Goal: Task Accomplishment & Management: Use online tool/utility

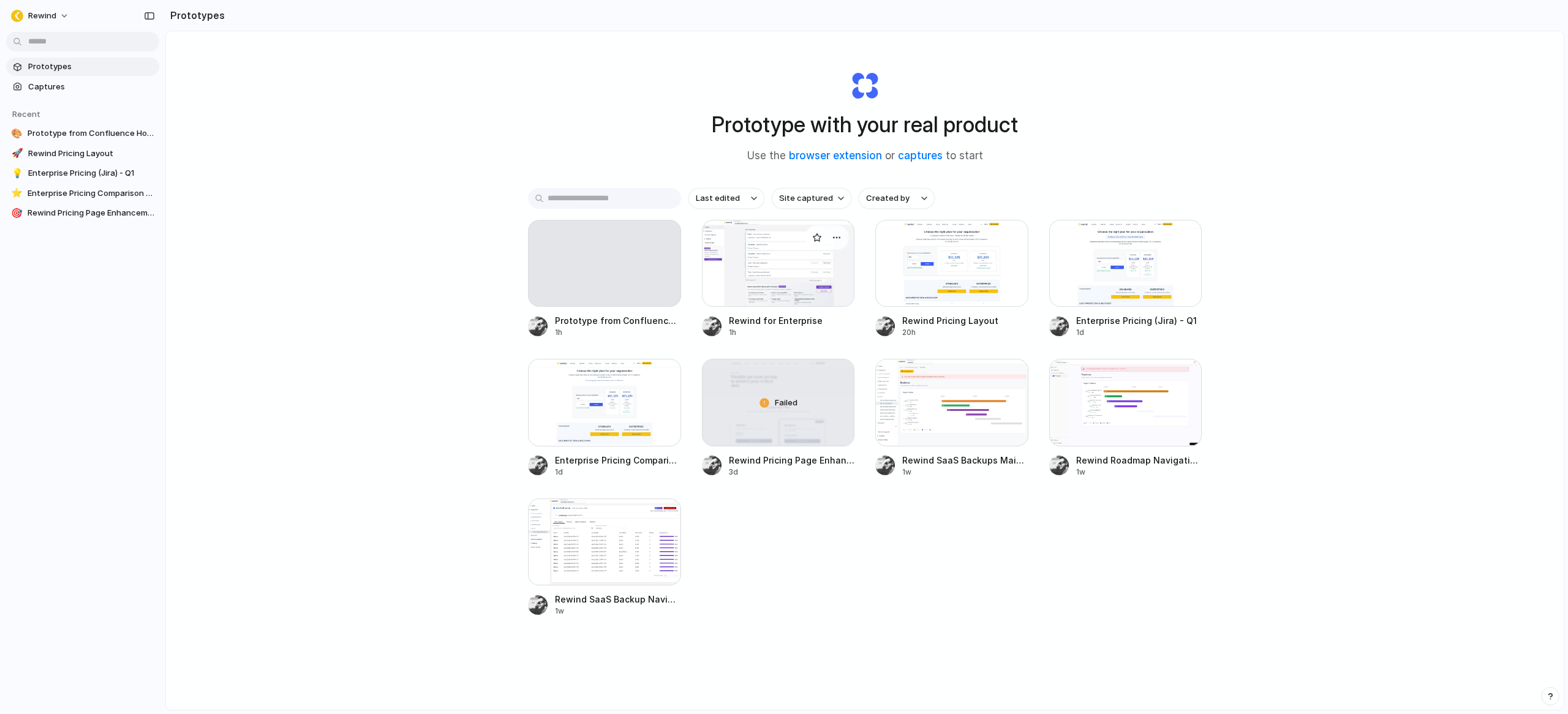
click at [799, 272] on div at bounding box center [778, 263] width 153 height 87
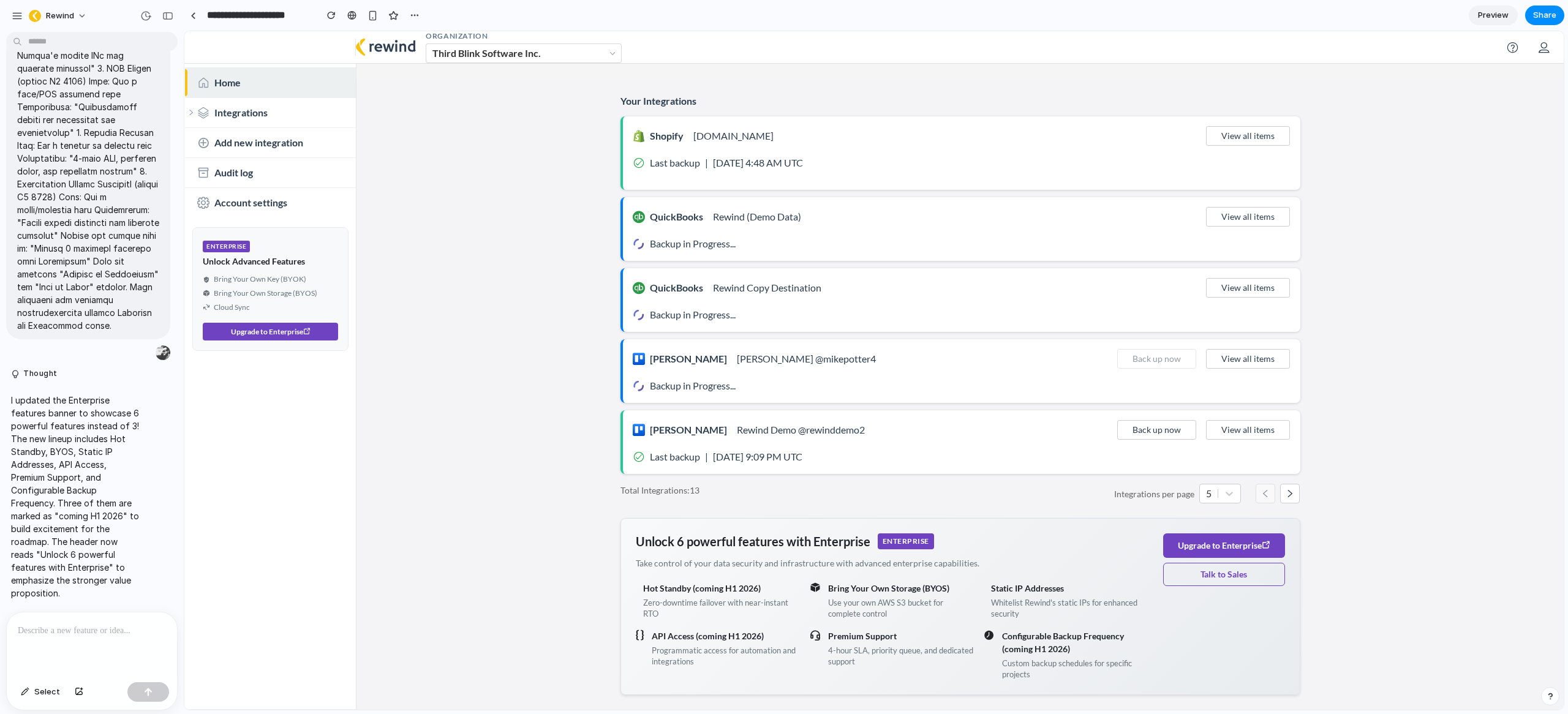
click at [134, 634] on div at bounding box center [92, 644] width 170 height 65
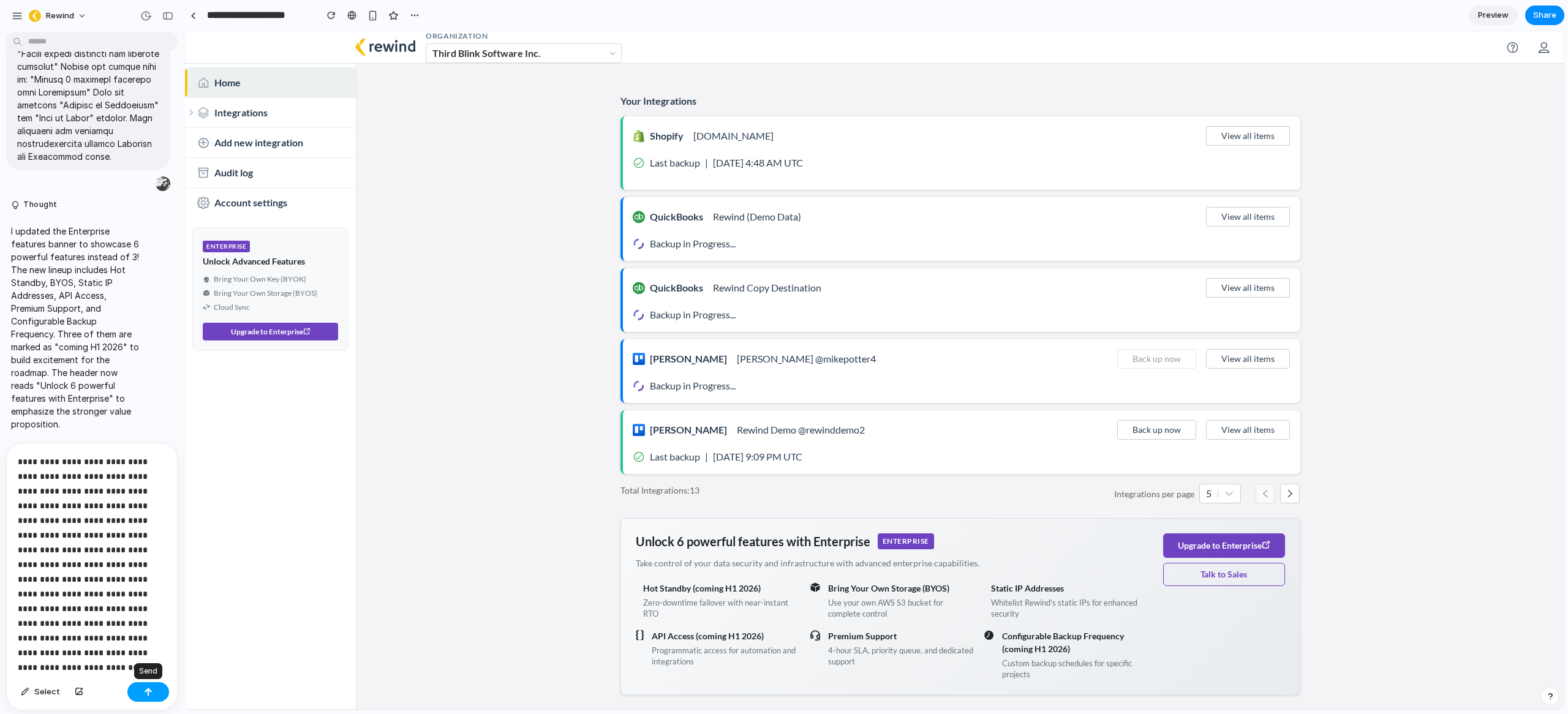
click at [151, 692] on div "button" at bounding box center [148, 692] width 9 height 9
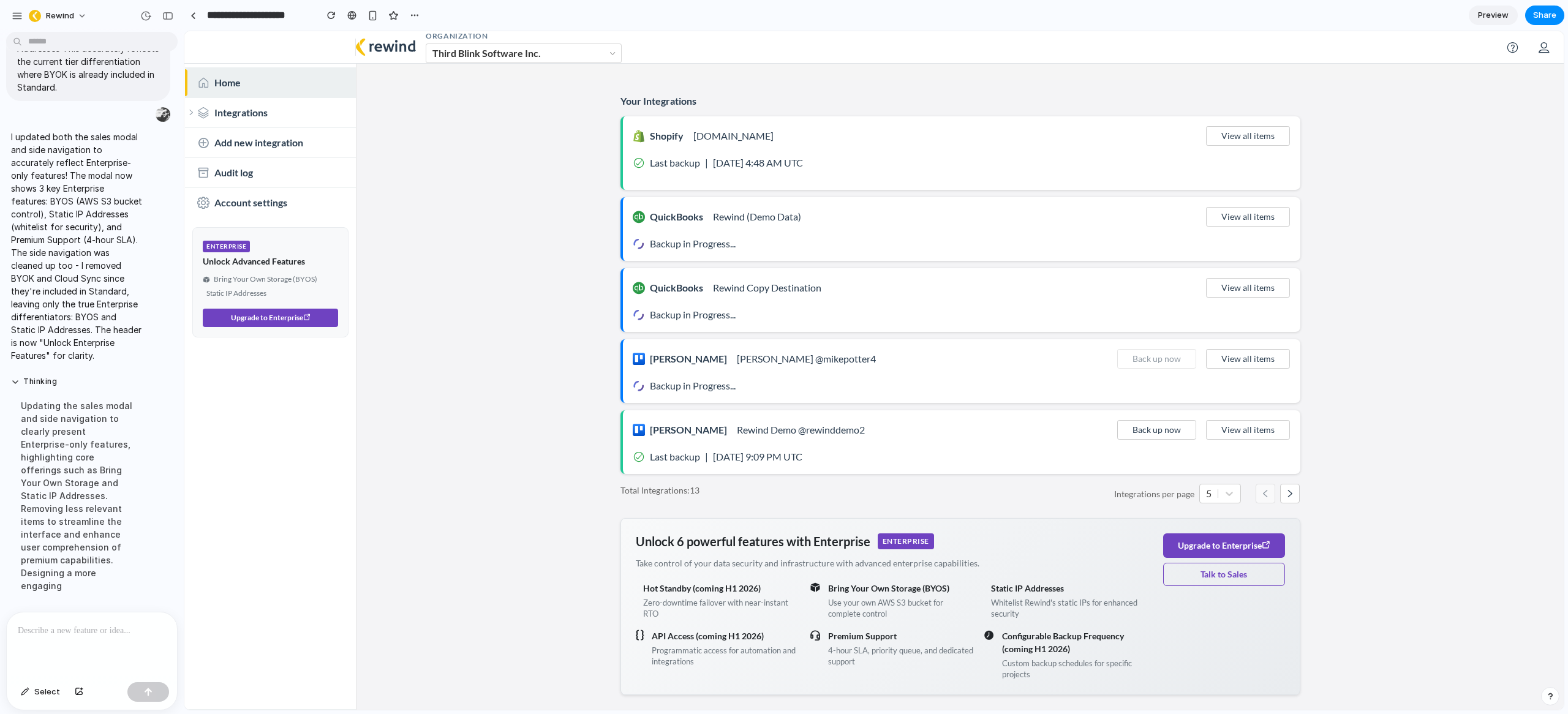
click at [76, 625] on p at bounding box center [90, 630] width 144 height 15
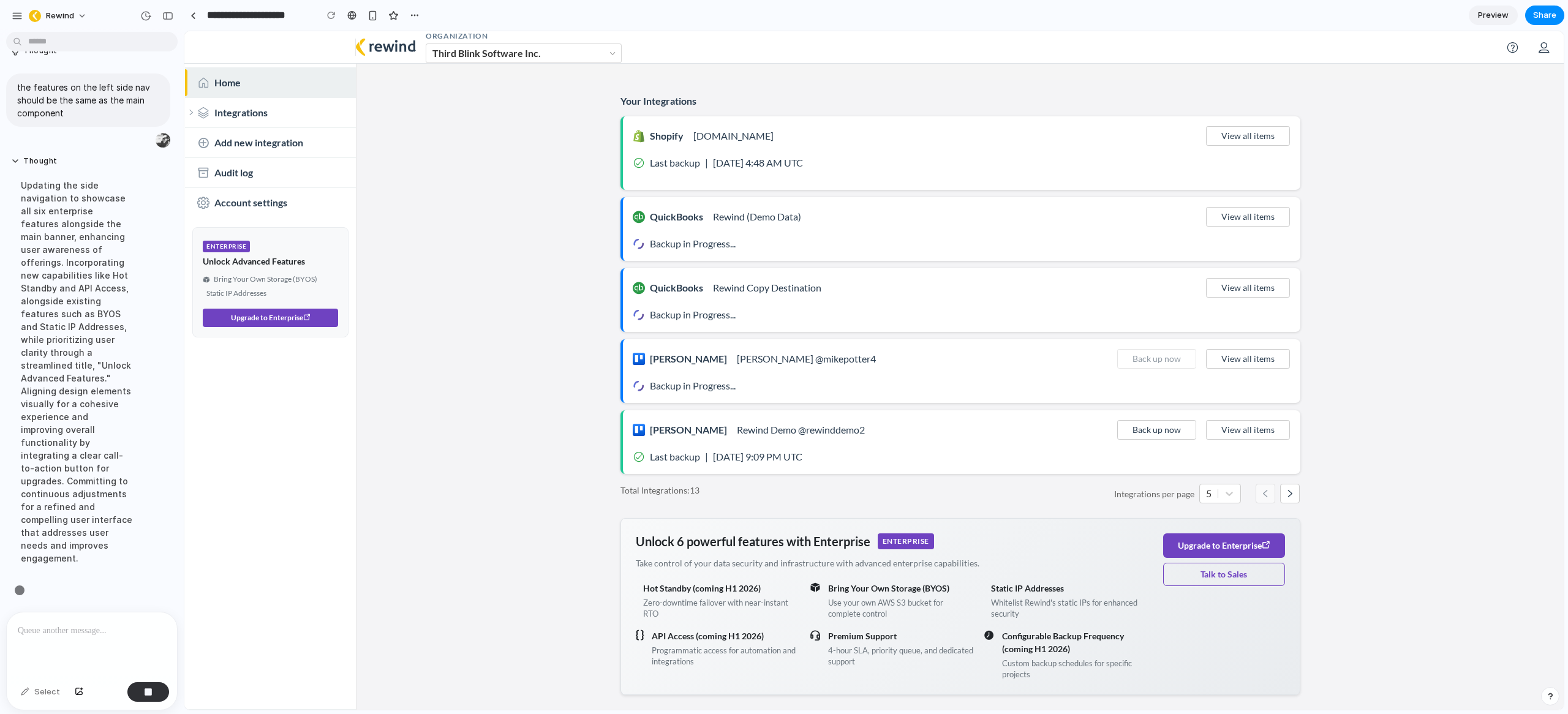
scroll to position [8541, 0]
click at [193, 17] on div at bounding box center [193, 16] width 5 height 7
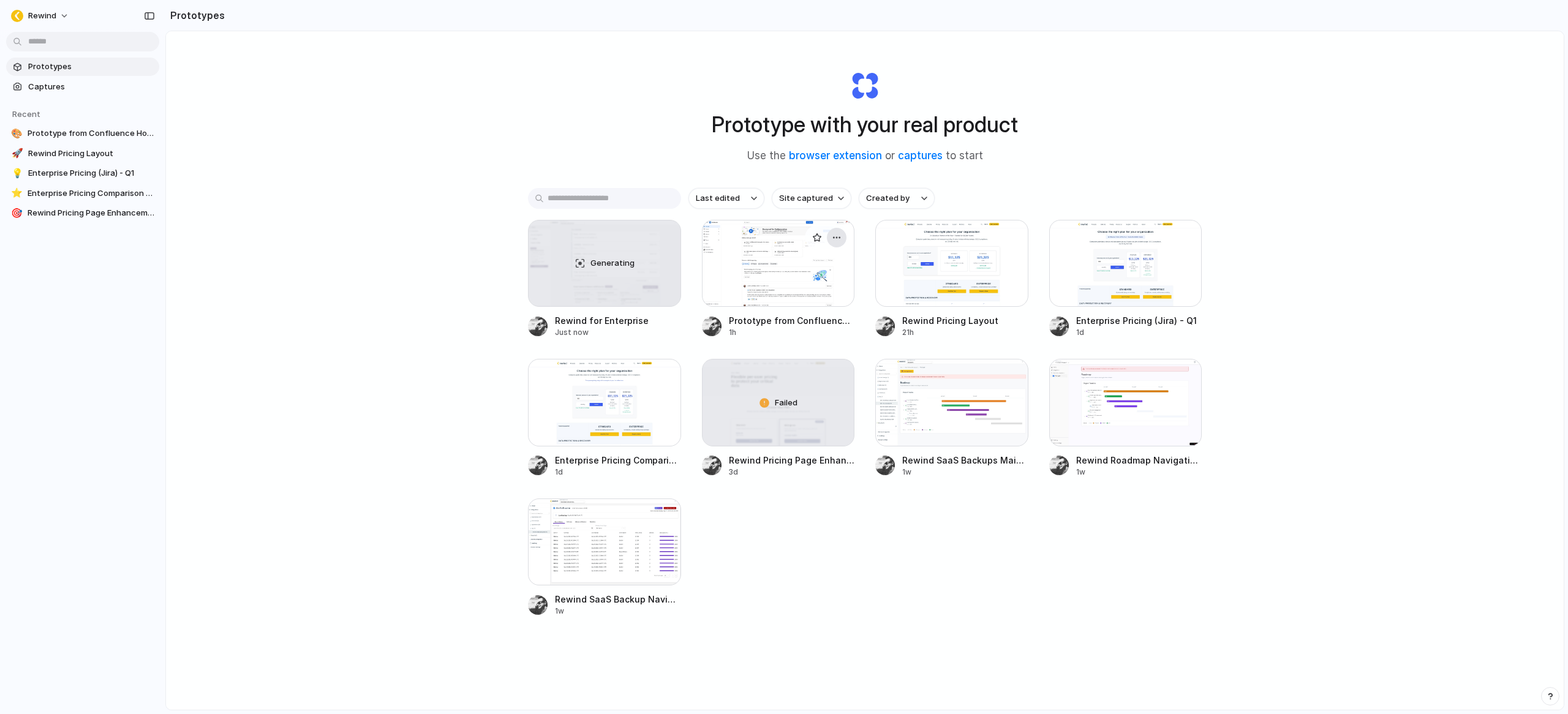
click at [839, 235] on button "button" at bounding box center [837, 237] width 20 height 19
click at [798, 323] on span "Delete" at bounding box center [787, 324] width 26 height 12
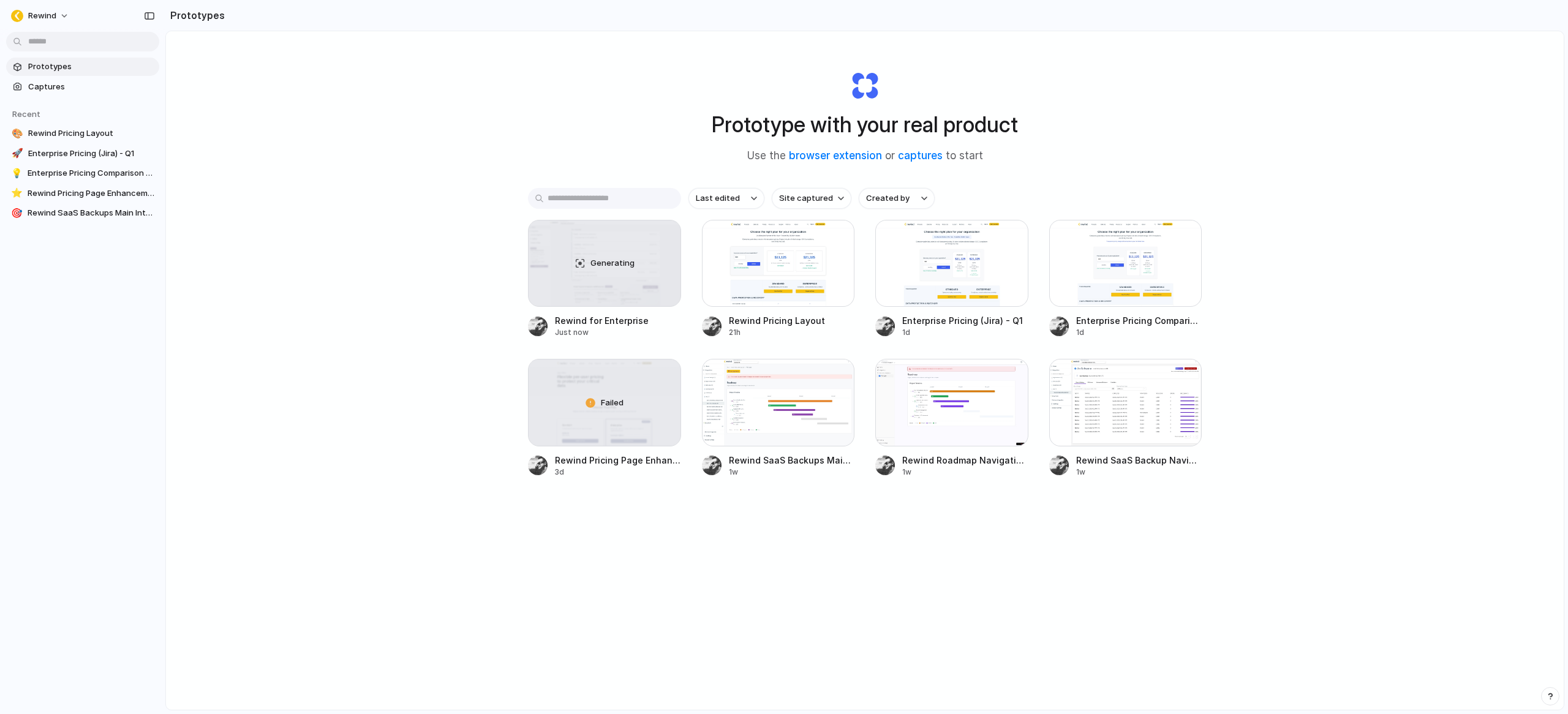
click at [631, 557] on div "Prototype with your real product Use the browser extension or captures to start…" at bounding box center [864, 402] width 1397 height 743
click at [761, 286] on div at bounding box center [778, 263] width 153 height 87
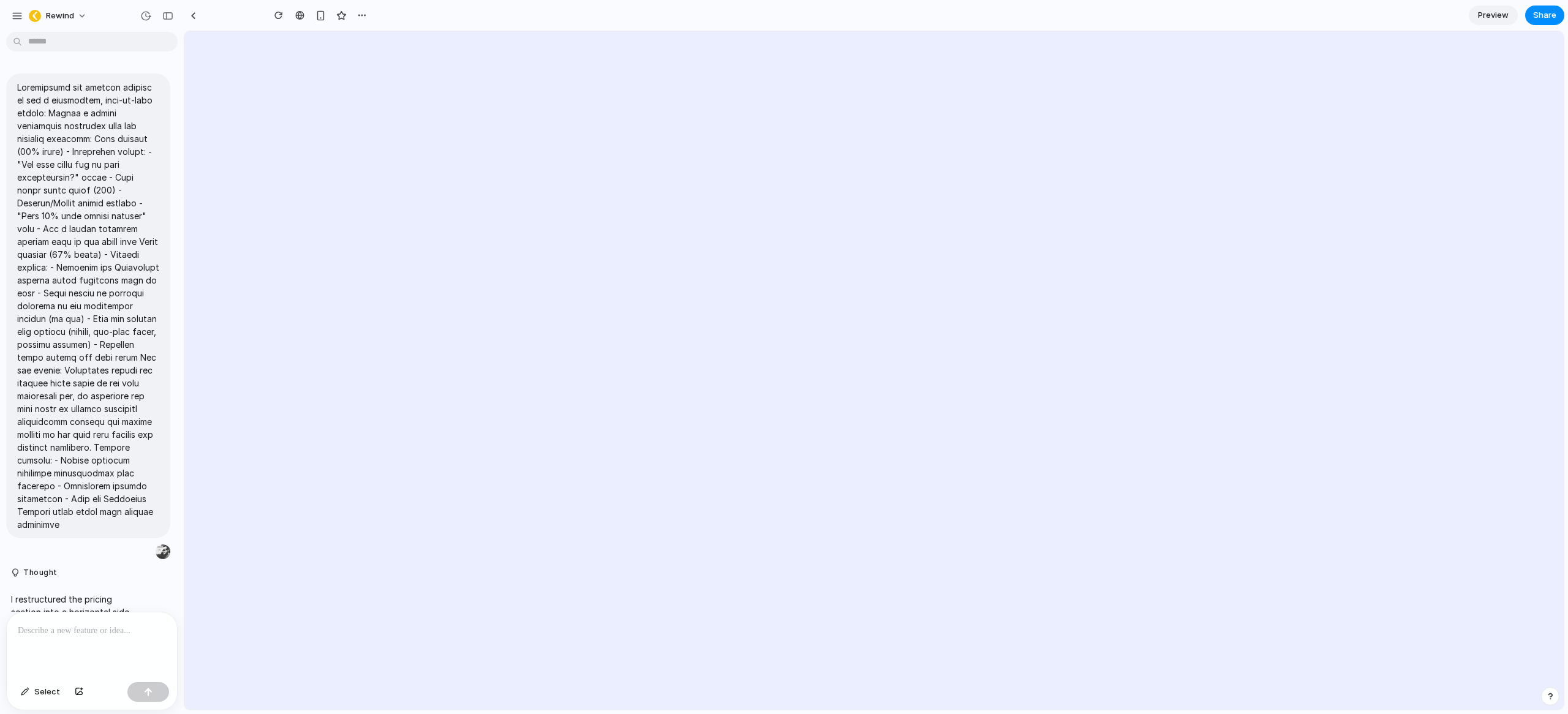
scroll to position [8172, 0]
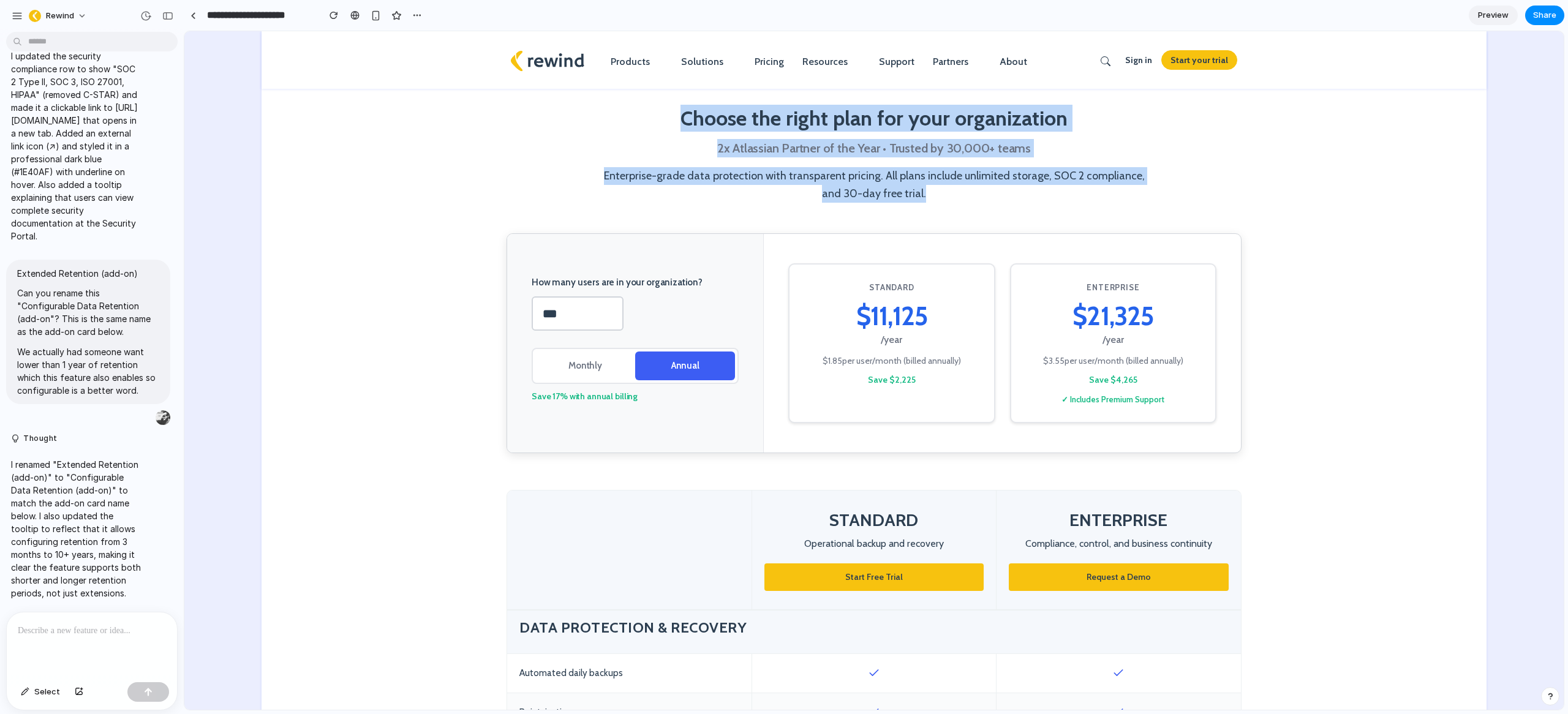
drag, startPoint x: 678, startPoint y: 111, endPoint x: 967, endPoint y: 197, distance: 301.5
click at [967, 197] on div "Choose the right plan for your organization 2x Atlassian Partner of the Year • …" at bounding box center [874, 153] width 551 height 98
click at [967, 197] on p "Enterprise-grade data protection with transparent pricing. All plans include un…" at bounding box center [874, 185] width 551 height 35
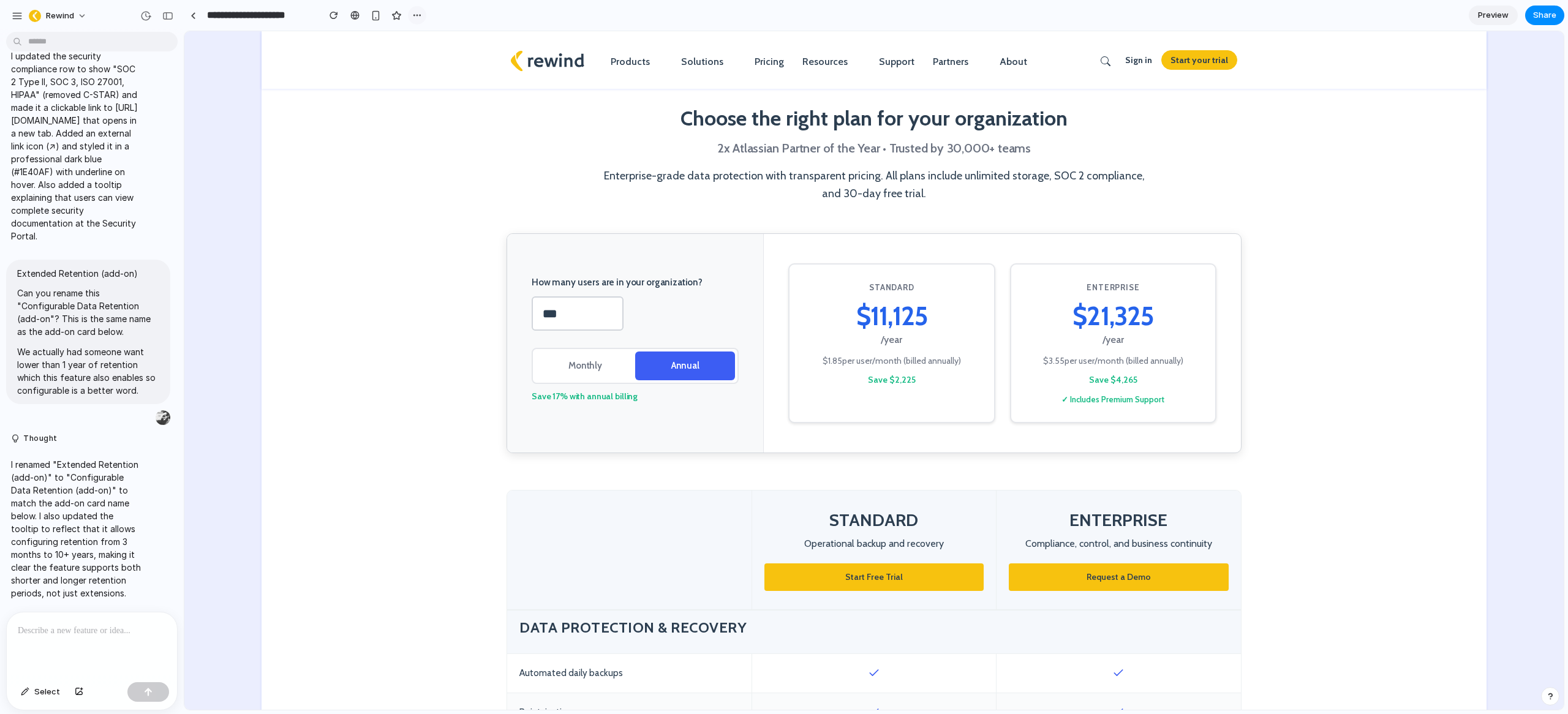
click at [421, 15] on div "button" at bounding box center [417, 15] width 10 height 10
click at [351, 296] on div "Duplicate Delete" at bounding box center [784, 357] width 1568 height 714
click at [375, 159] on section "Choose the right plan for your organization 2x Atlassian Partner of the Year • …" at bounding box center [874, 132] width 1225 height 202
click at [73, 633] on div at bounding box center [92, 644] width 170 height 65
click at [1490, 18] on span "Preview" at bounding box center [1493, 15] width 31 height 12
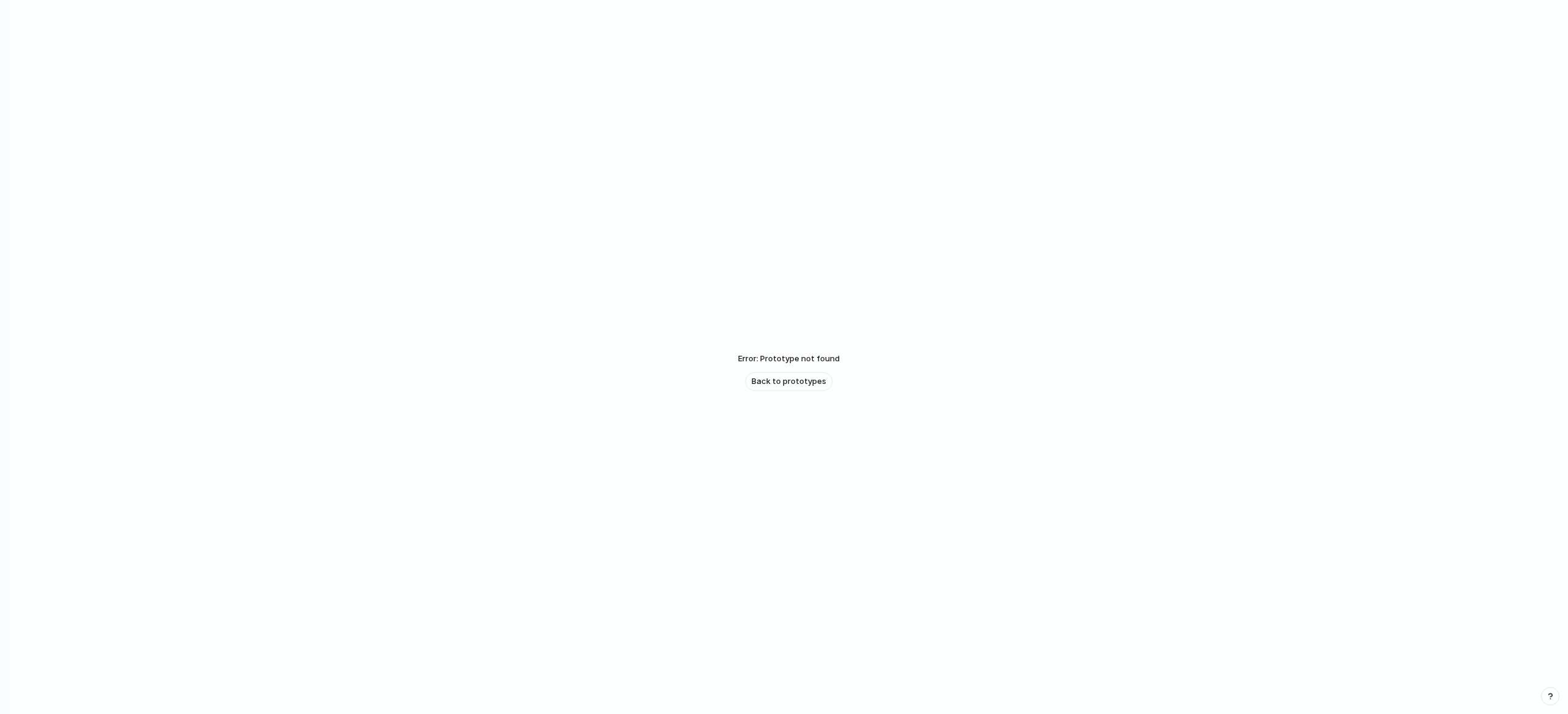
scroll to position [29, 0]
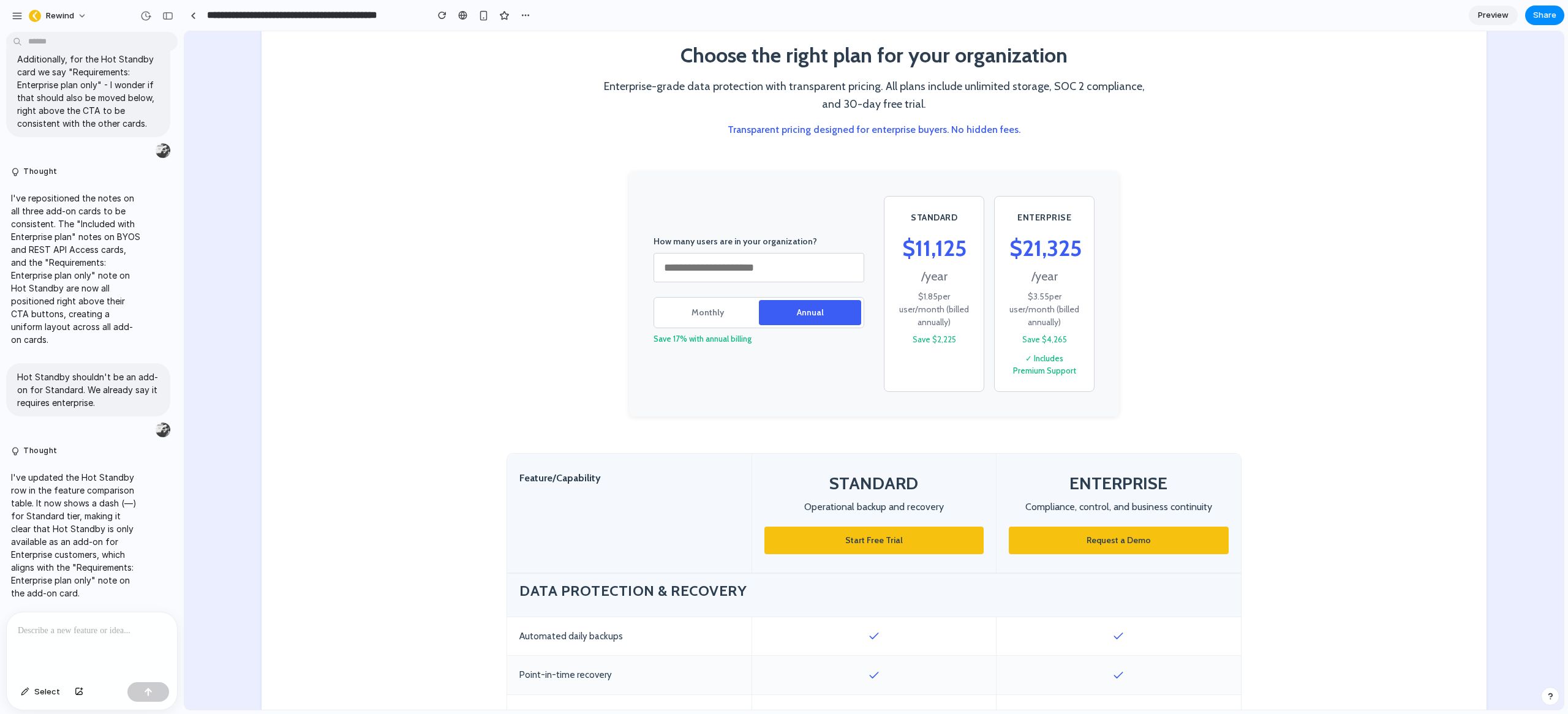
scroll to position [385, 0]
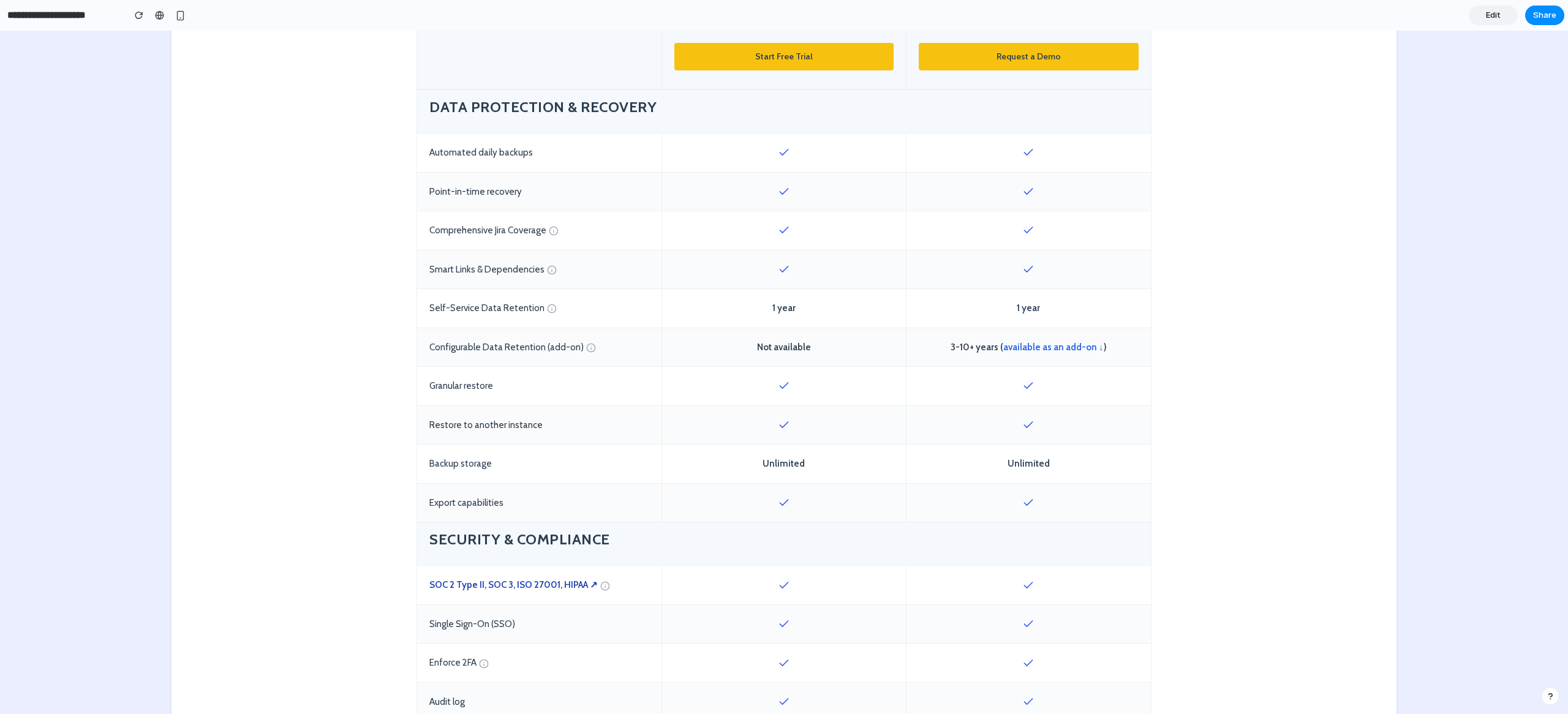
scroll to position [416, 0]
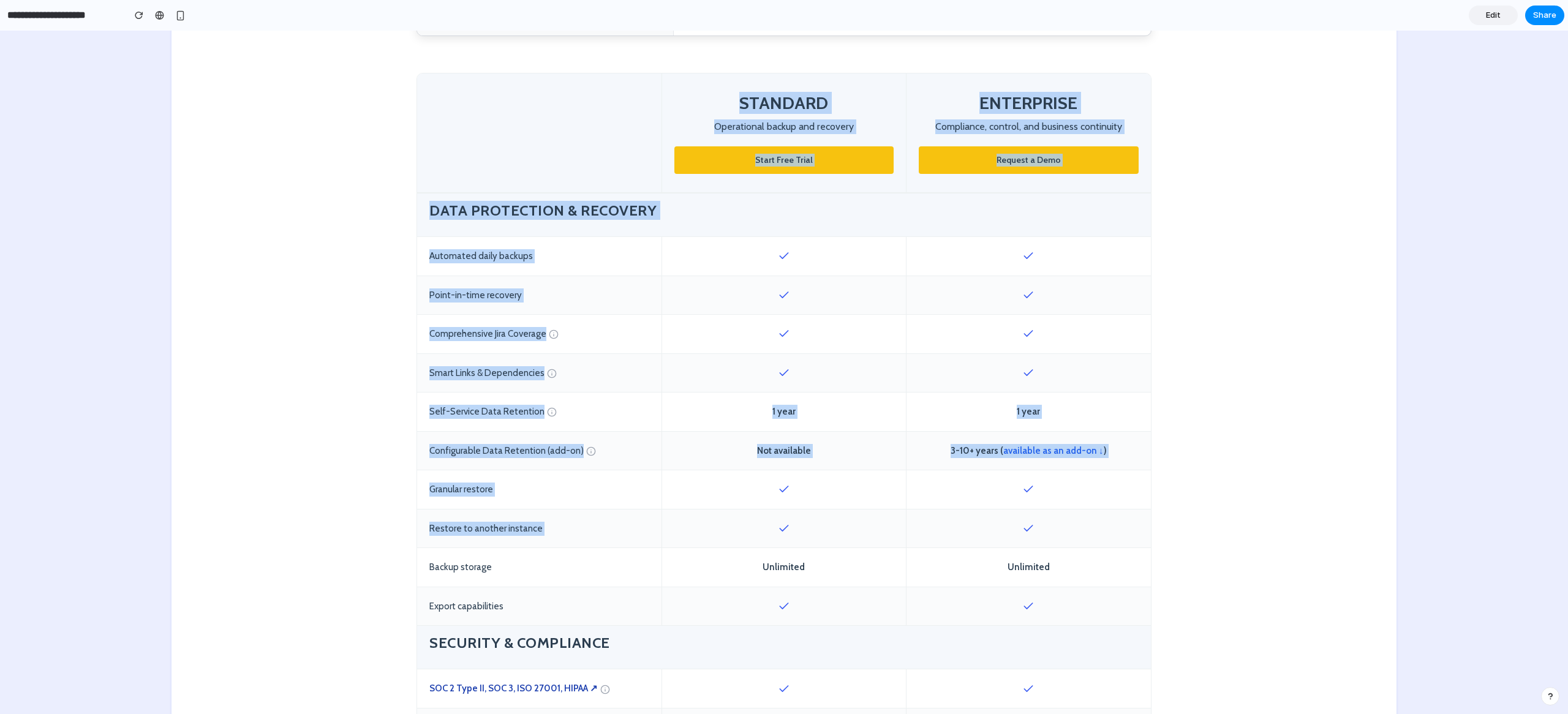
drag, startPoint x: 489, startPoint y: 96, endPoint x: 1146, endPoint y: 501, distance: 771.8
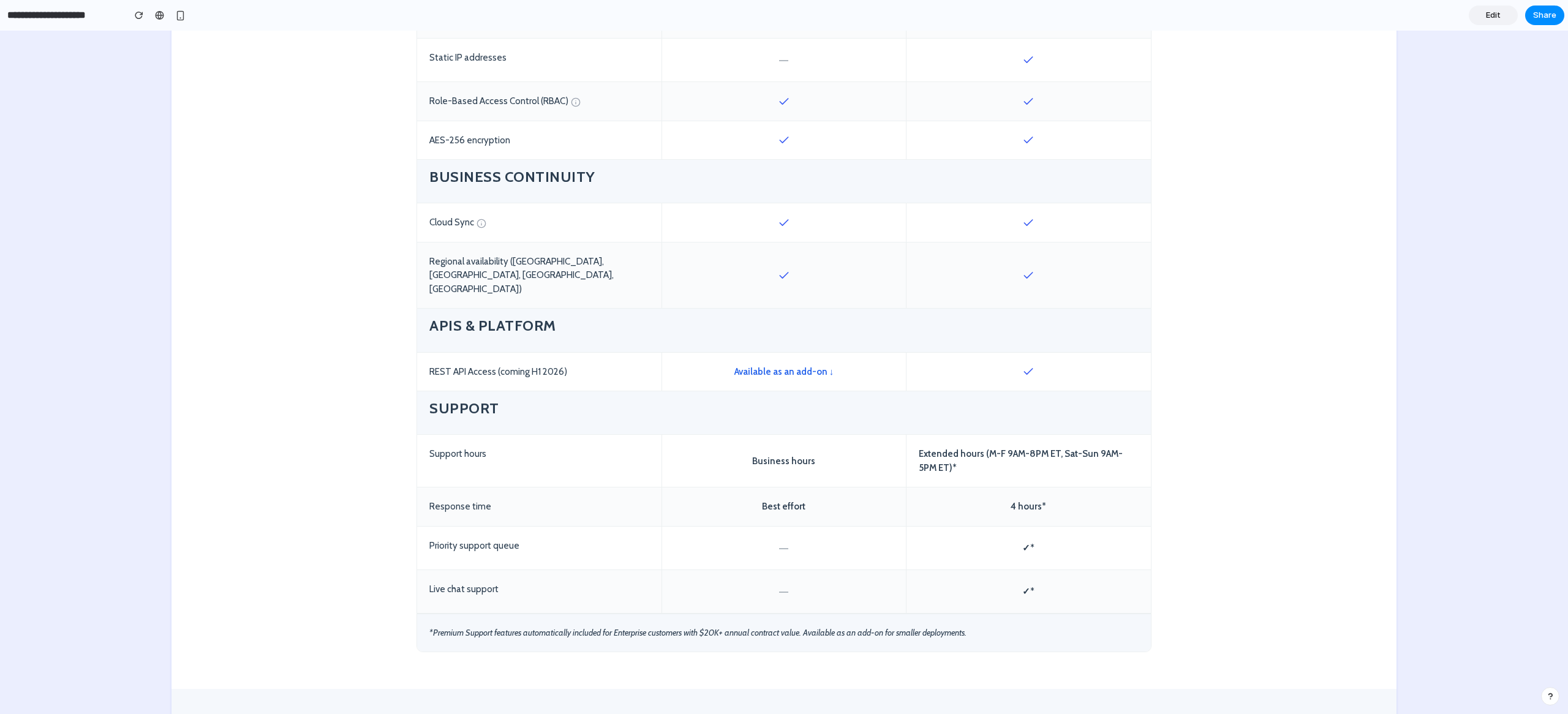
scroll to position [1360, 0]
